Goal: Task Accomplishment & Management: Manage account settings

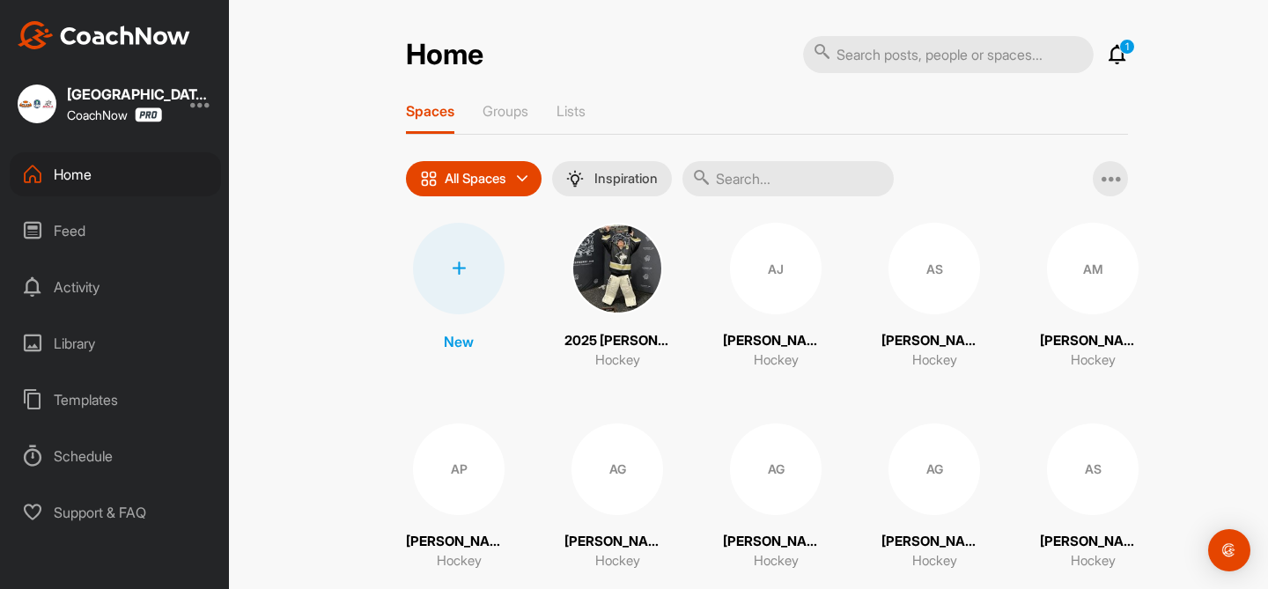
click at [1120, 57] on icon at bounding box center [1117, 54] width 21 height 21
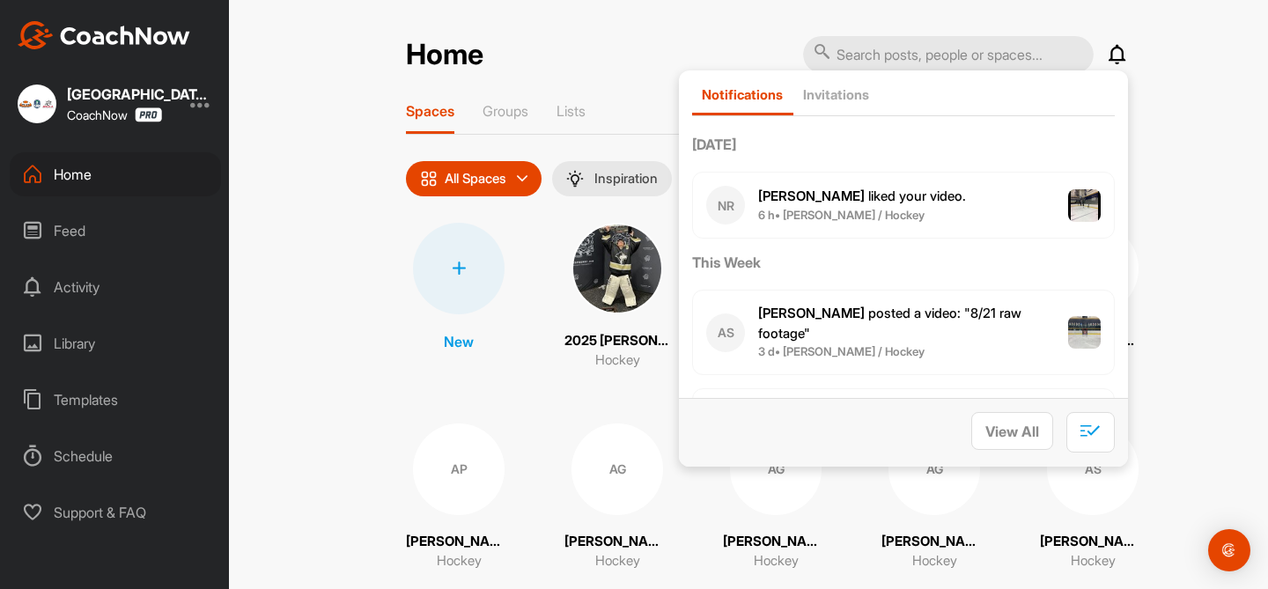
click at [925, 209] on b "6 h • [PERSON_NAME] / Hockey" at bounding box center [841, 215] width 166 height 14
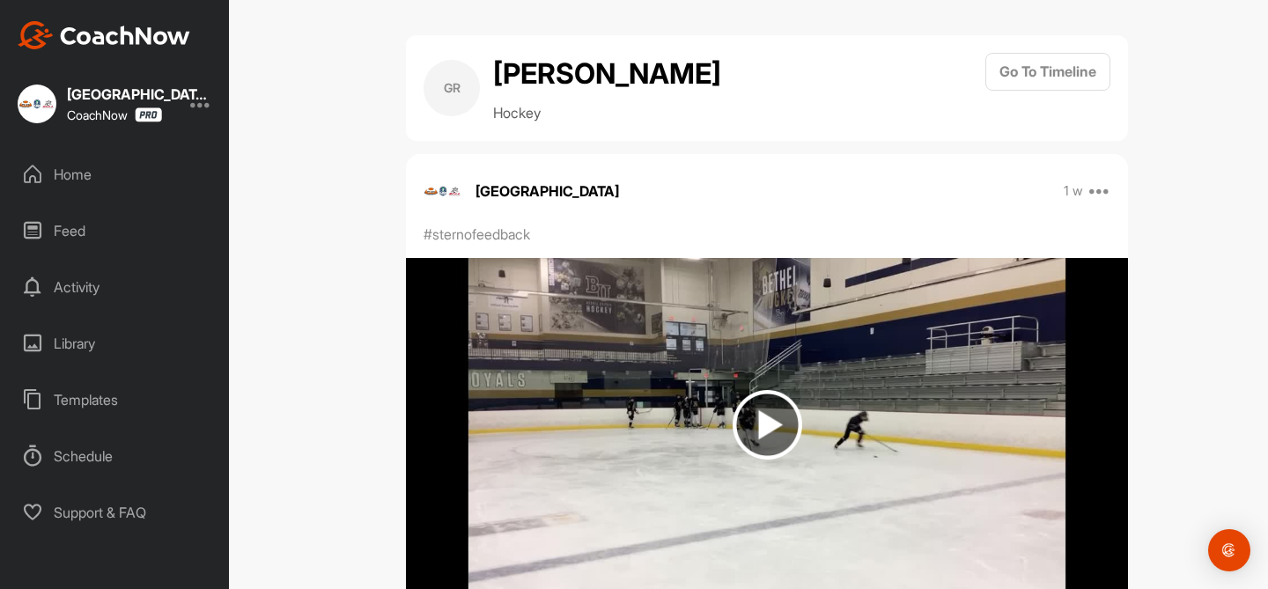
click at [63, 166] on div "Home" at bounding box center [115, 174] width 211 height 44
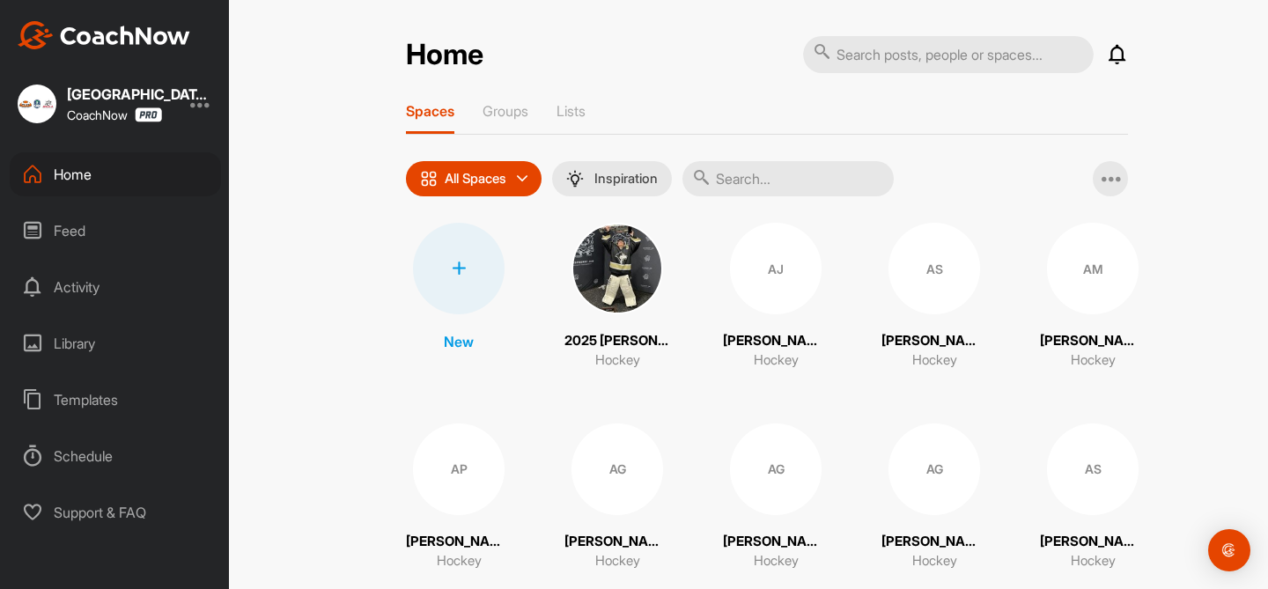
click at [1121, 62] on icon at bounding box center [1117, 54] width 21 height 21
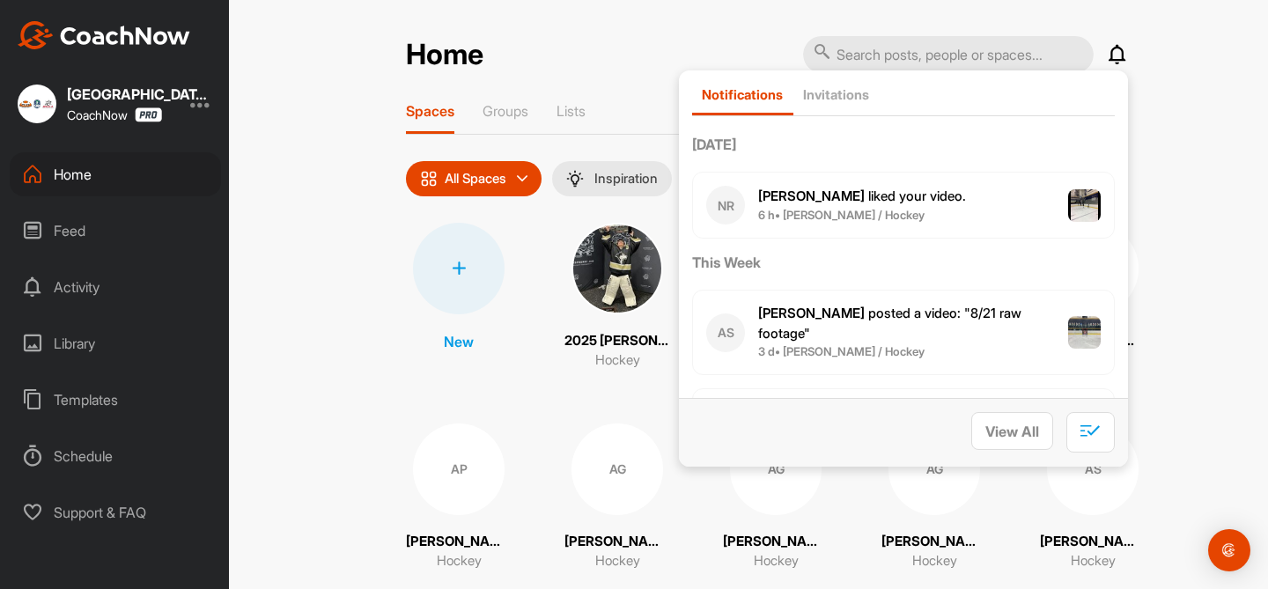
click at [816, 196] on b "[PERSON_NAME]" at bounding box center [811, 196] width 107 height 17
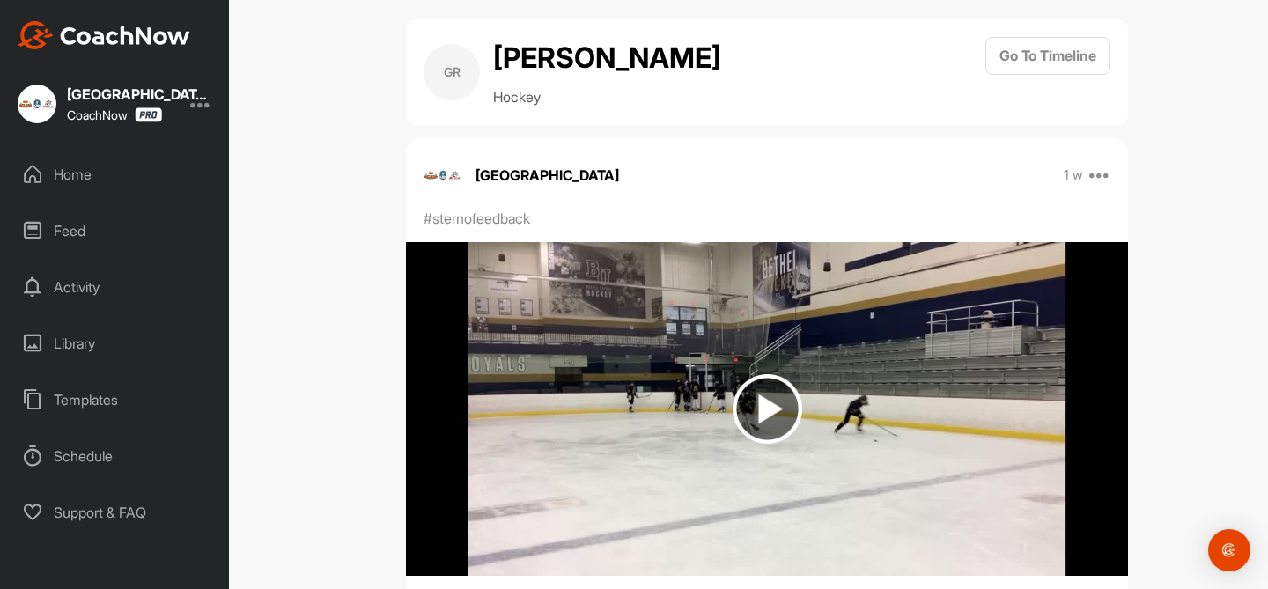
scroll to position [17, 0]
click at [72, 189] on div "Home" at bounding box center [115, 174] width 211 height 44
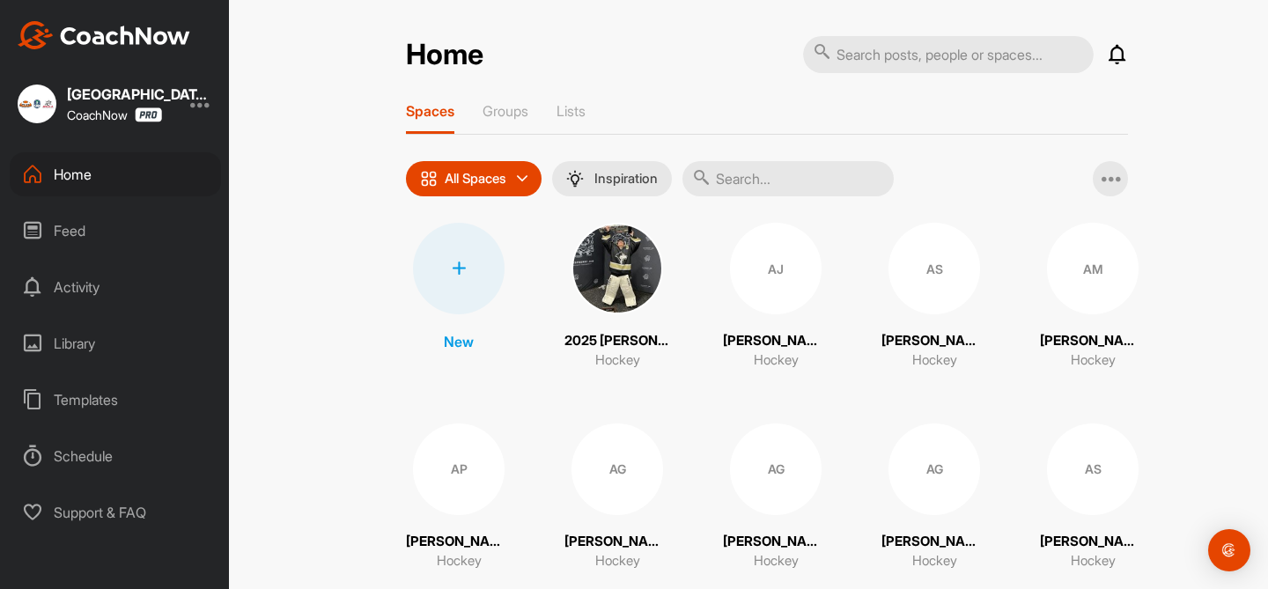
click at [79, 233] on div "Feed" at bounding box center [115, 231] width 211 height 44
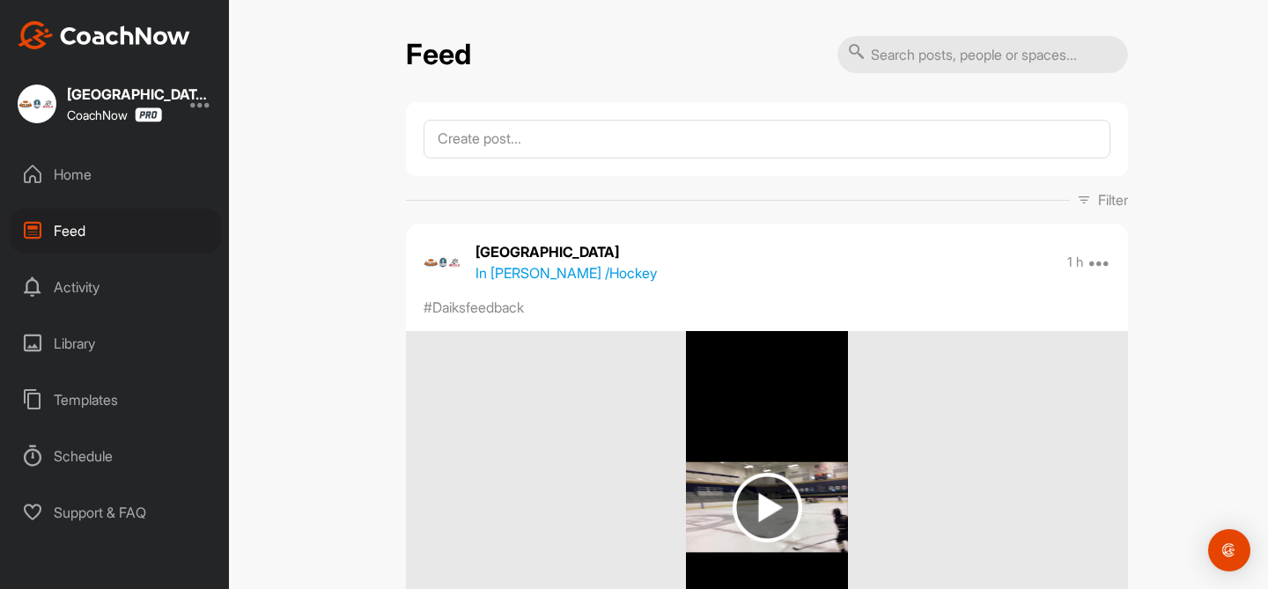
click at [84, 174] on div "Home" at bounding box center [115, 174] width 211 height 44
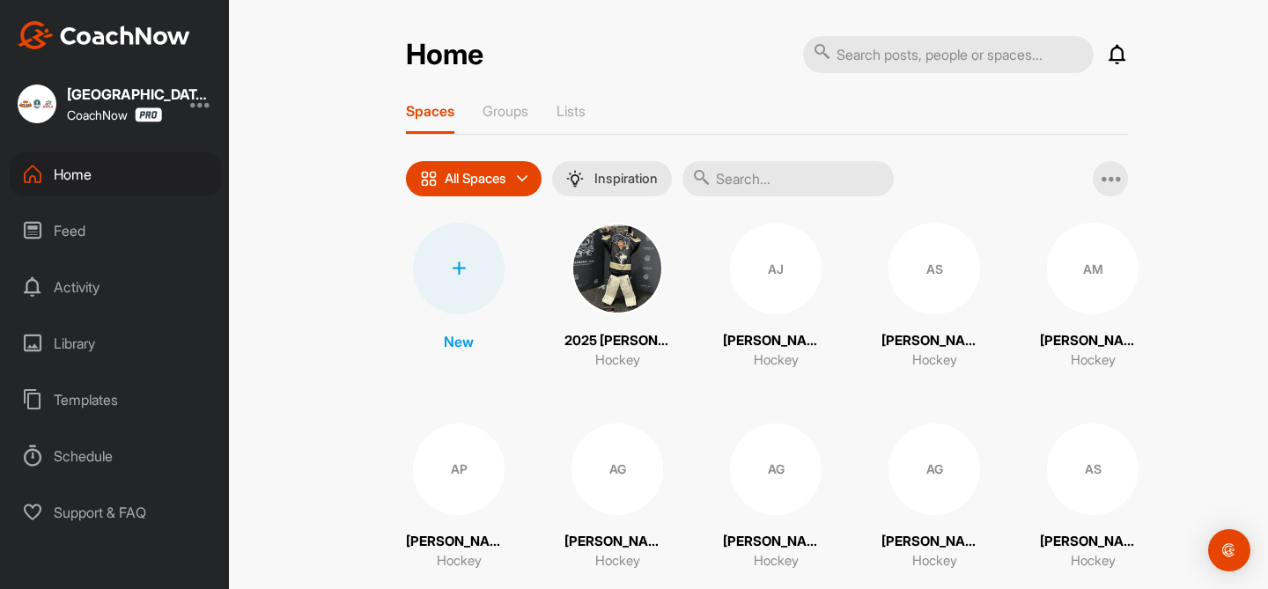
click at [203, 107] on div at bounding box center [200, 103] width 21 height 21
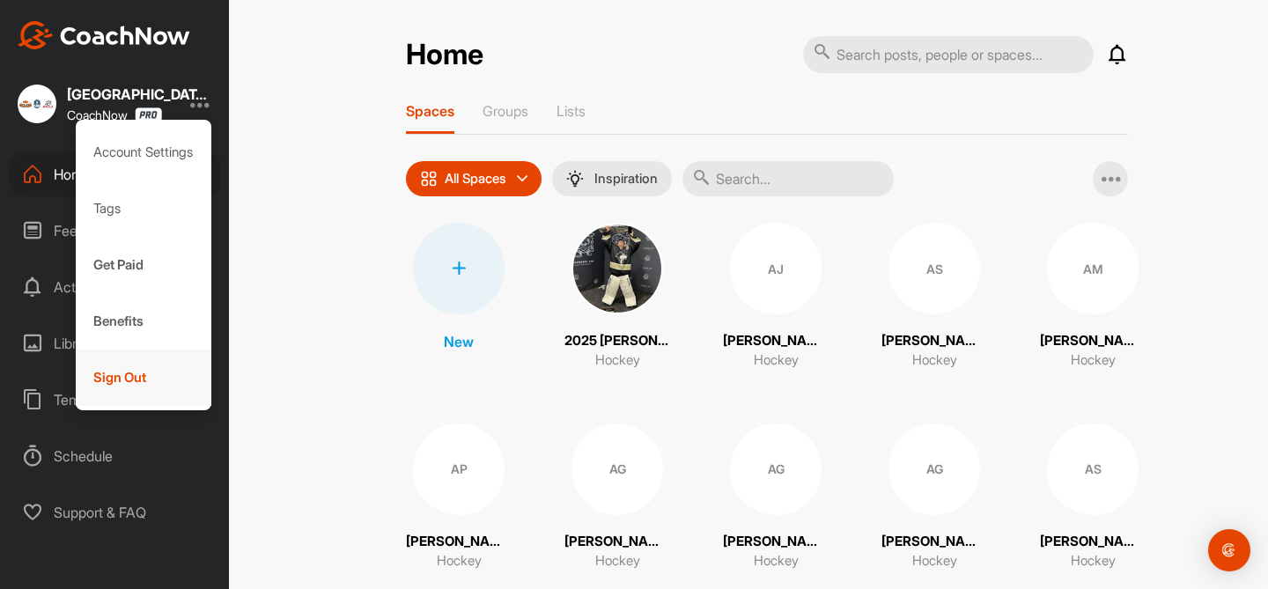
click at [139, 374] on div "Sign Out" at bounding box center [144, 378] width 137 height 56
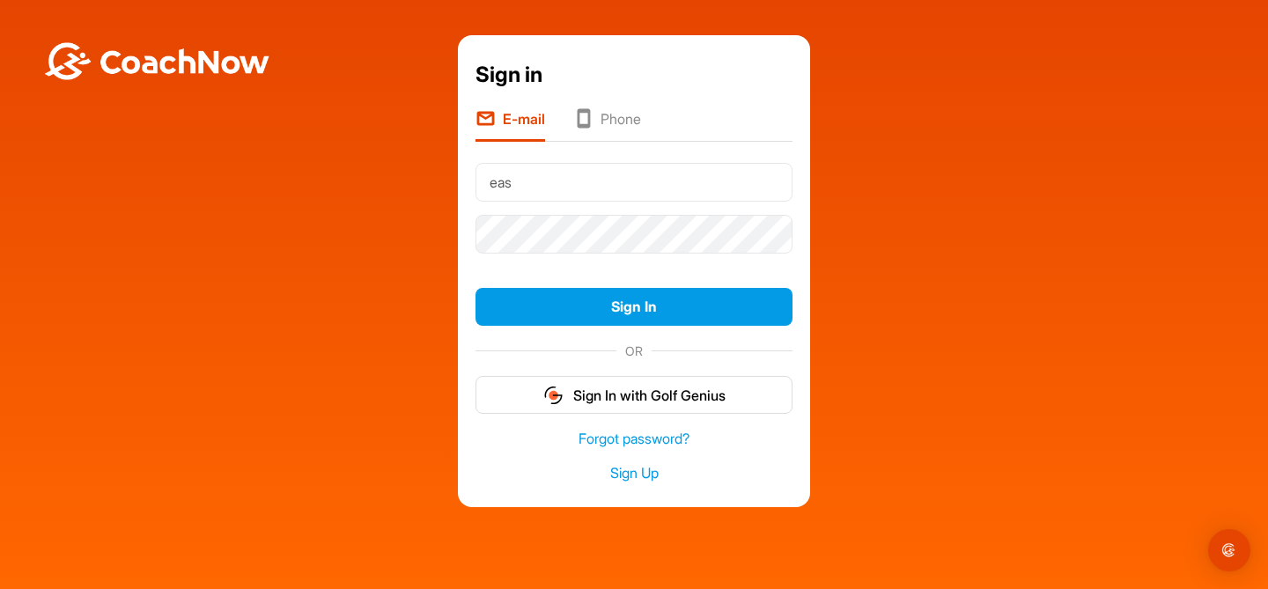
type input "[EMAIL_ADDRESS][DOMAIN_NAME]"
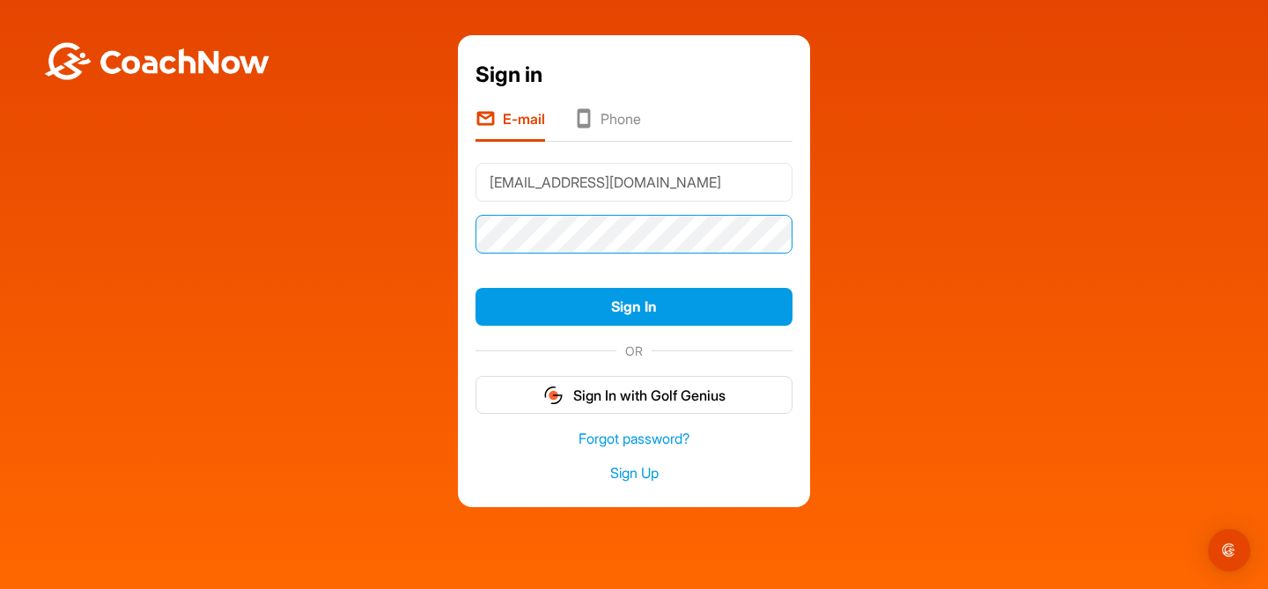
click at [476, 288] on button "Sign In" at bounding box center [634, 307] width 317 height 38
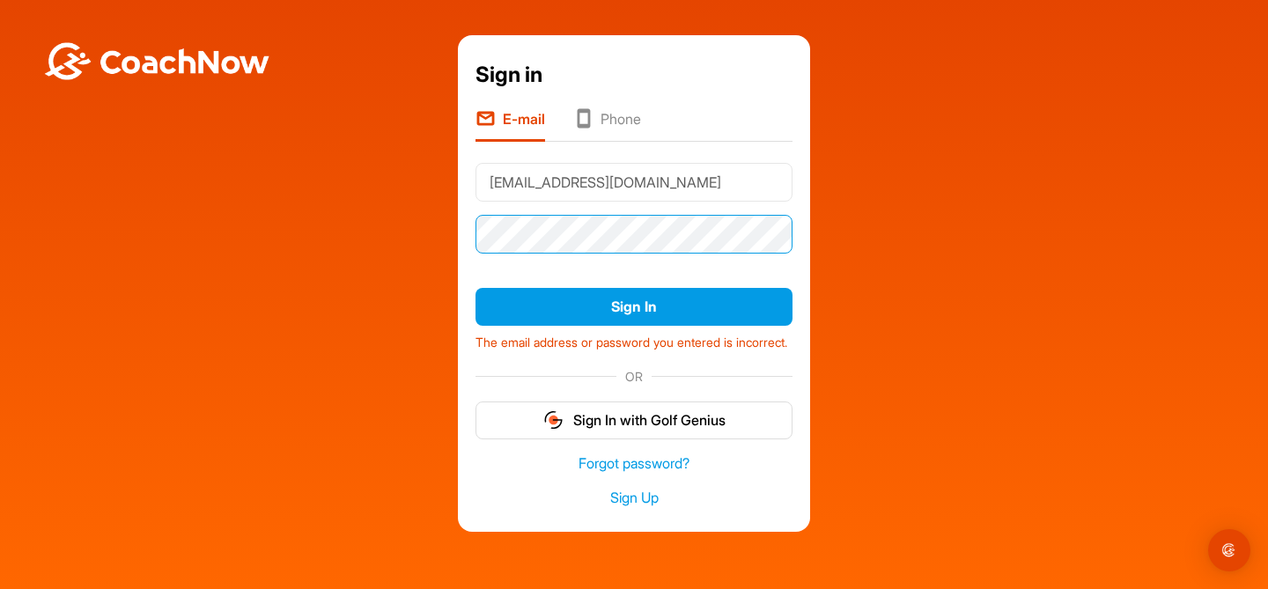
click at [476, 288] on button "Sign In" at bounding box center [634, 307] width 317 height 38
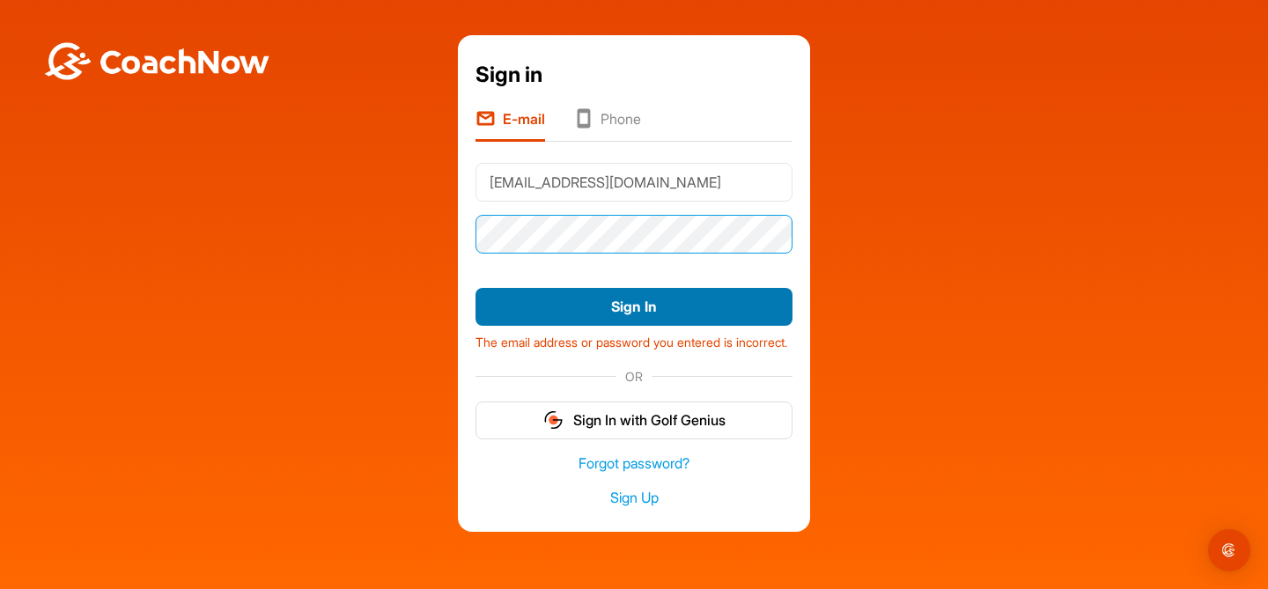
click at [476, 288] on button "Sign In" at bounding box center [634, 307] width 317 height 38
